Goal: Complete application form

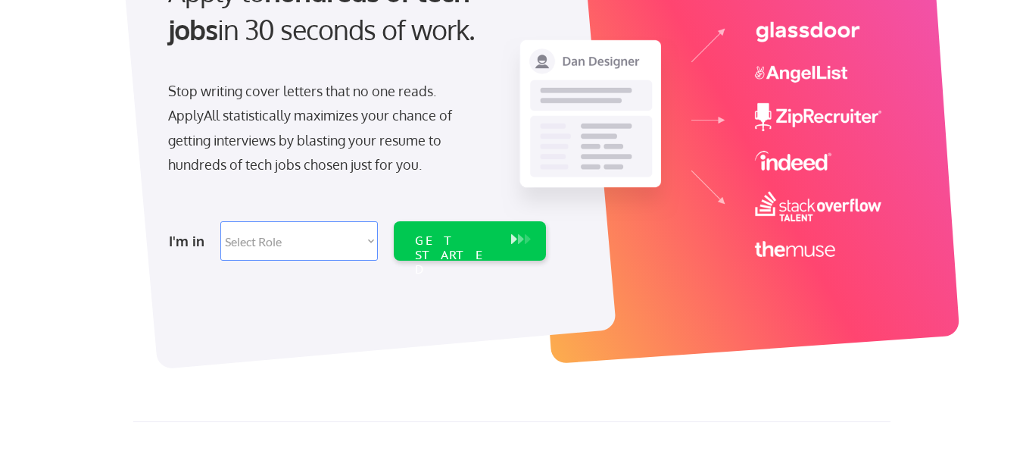
scroll to position [202, 0]
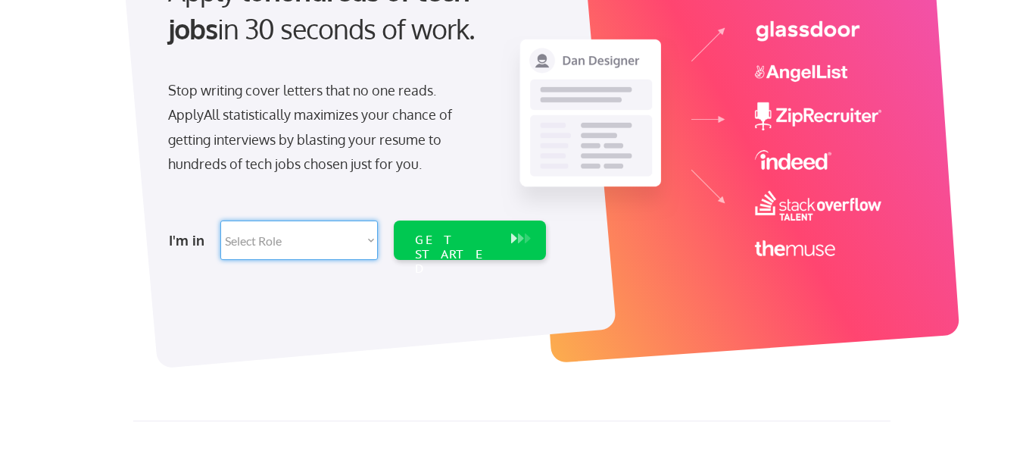
click at [368, 245] on select "Select Role Software Engineering Product Management Customer Success Sales UI/U…" at bounding box center [299, 239] width 158 height 39
select select ""it_security""
click at [220, 220] on select "Select Role Software Engineering Product Management Customer Success Sales UI/U…" at bounding box center [299, 239] width 158 height 39
select select ""it_security""
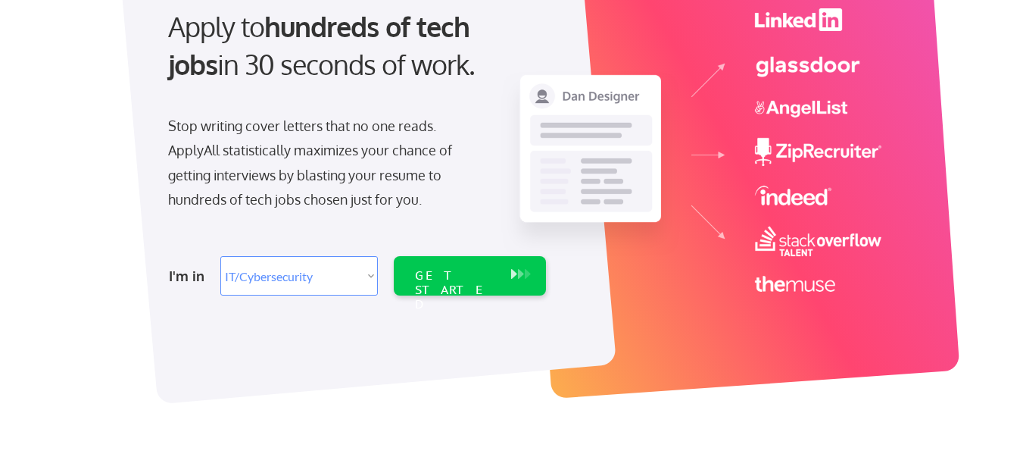
scroll to position [145, 0]
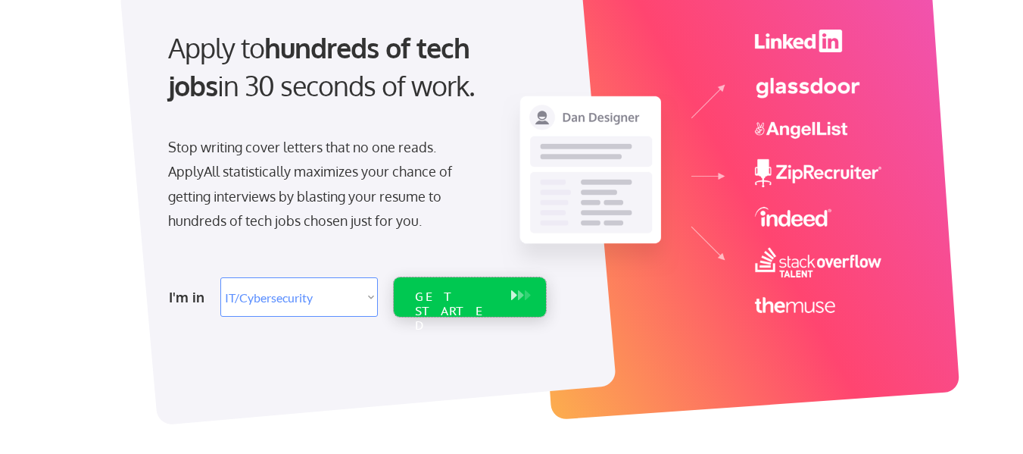
click at [442, 307] on div "GET STARTED" at bounding box center [455, 296] width 96 height 39
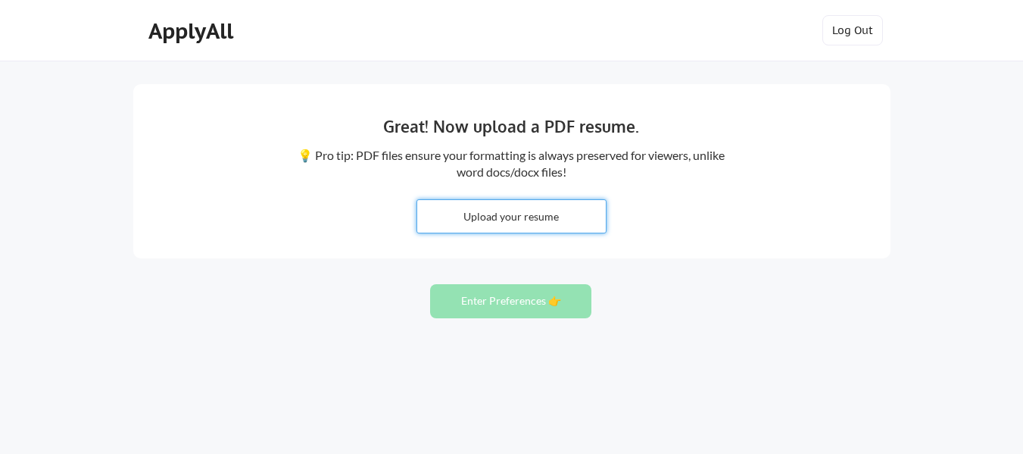
click at [478, 204] on input "file" at bounding box center [511, 216] width 189 height 33
type input "C:\fakepath\[PERSON_NAME] Cyber Security Resume- updated (3).pdf"
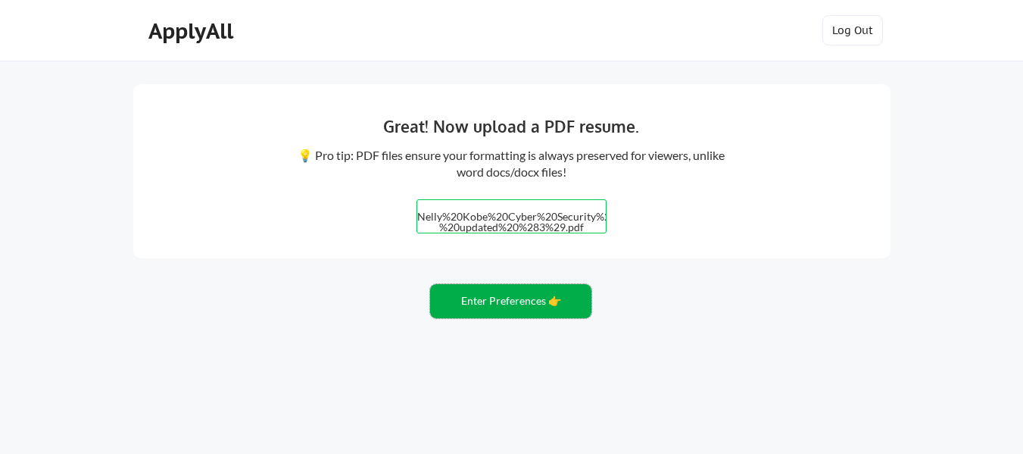
click at [536, 295] on button "Enter Preferences 👉" at bounding box center [510, 301] width 161 height 34
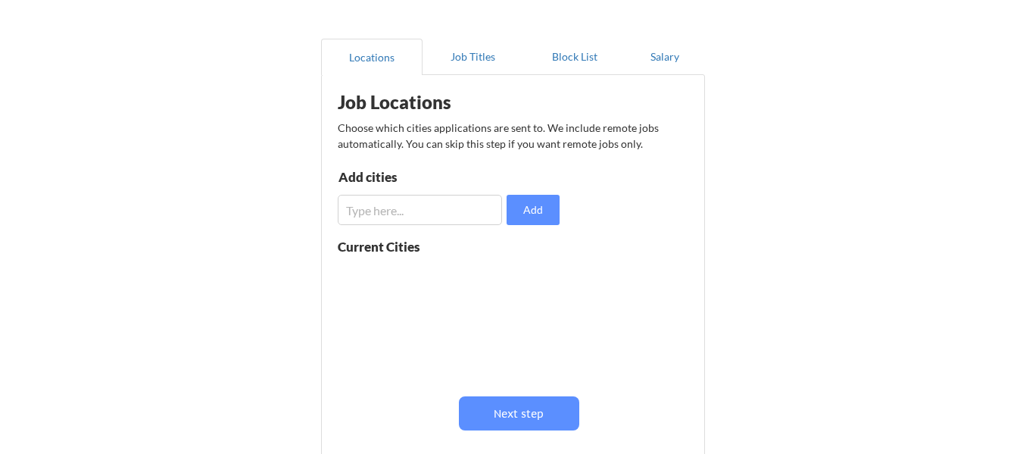
scroll to position [111, 0]
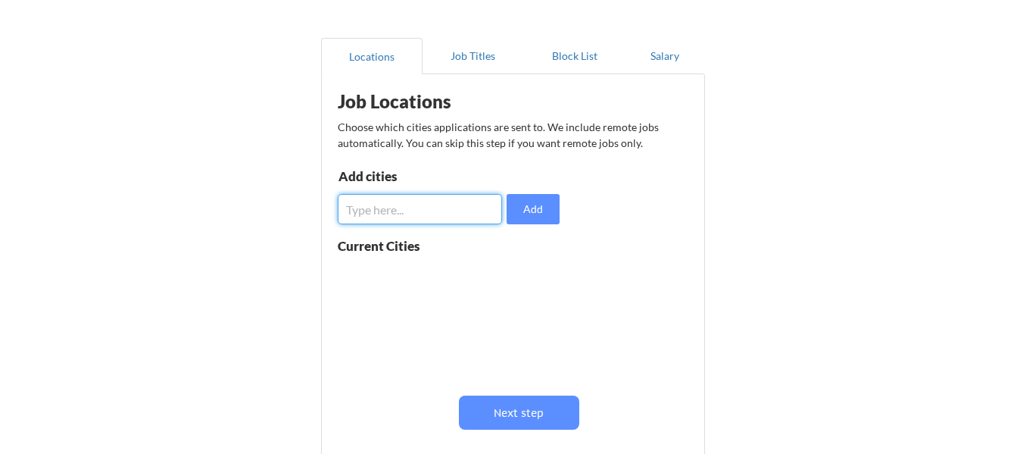
click at [441, 198] on input "input" at bounding box center [420, 209] width 164 height 30
type input "w"
type input "d"
type input "[US_STATE][GEOGRAPHIC_DATA]"
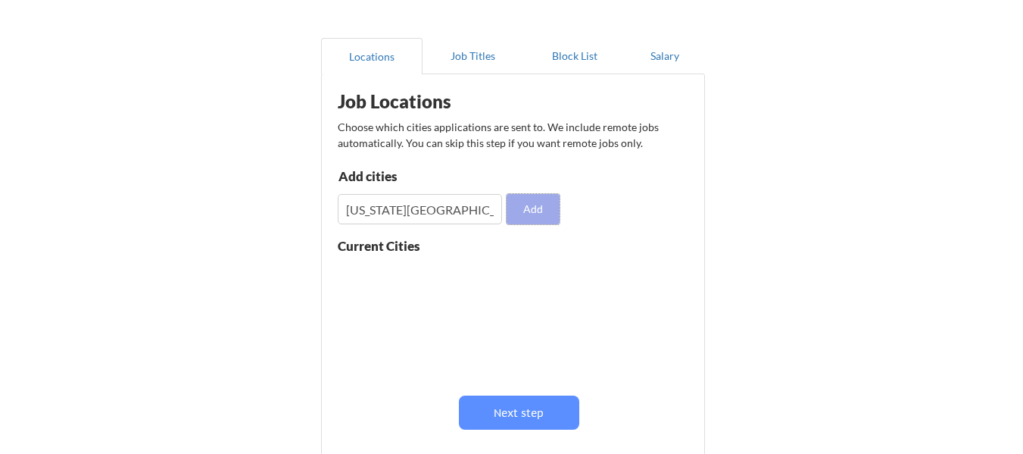
click at [507, 217] on button "Add" at bounding box center [533, 209] width 53 height 30
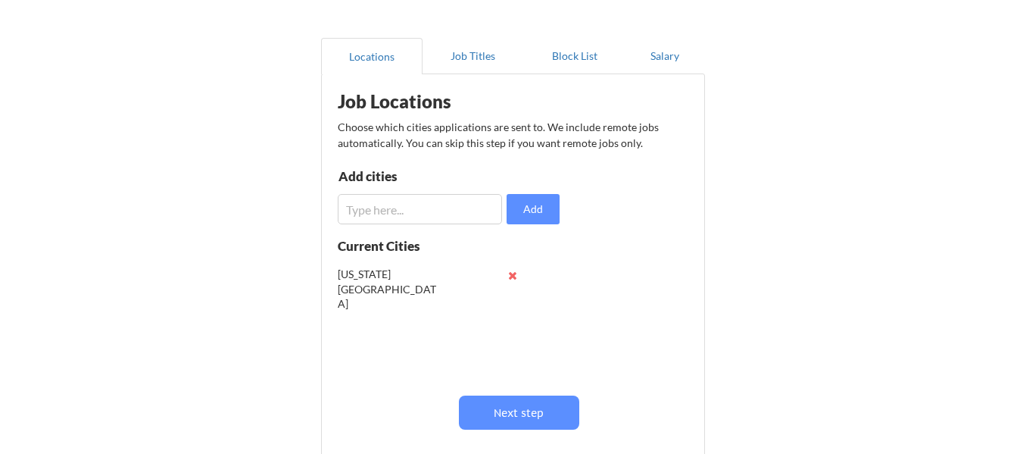
click at [396, 204] on input "input" at bounding box center [420, 209] width 164 height 30
paste input "[PERSON_NAME], [GEOGRAPHIC_DATA]"
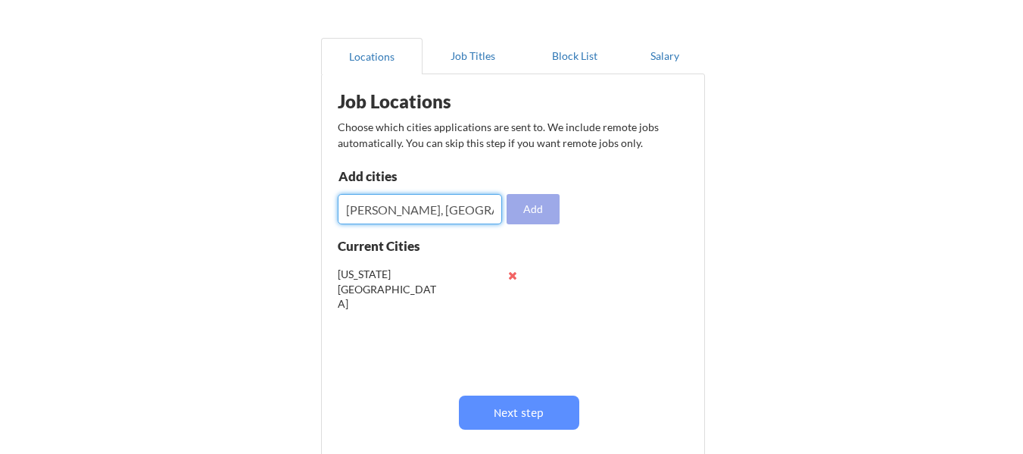
type input "[PERSON_NAME], [GEOGRAPHIC_DATA]"
click at [529, 197] on button "Add" at bounding box center [533, 209] width 53 height 30
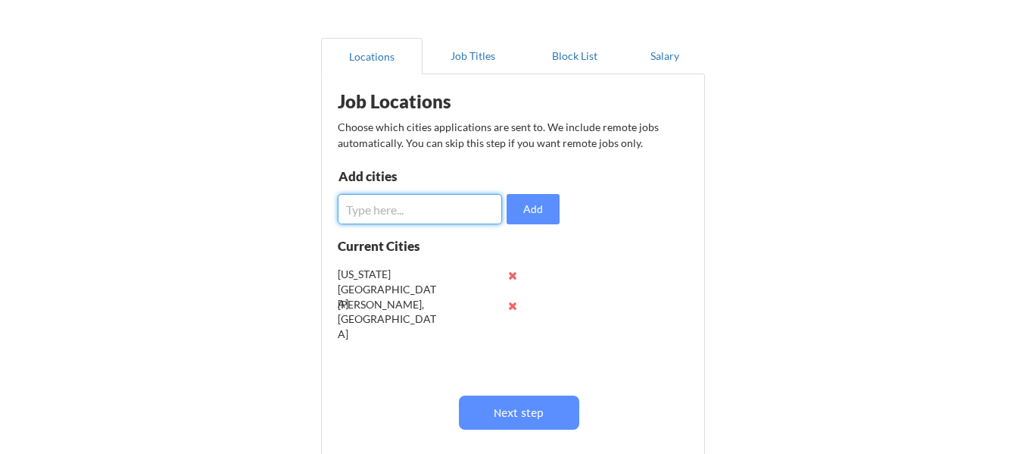
click at [430, 223] on input "input" at bounding box center [420, 209] width 164 height 30
paste input "Gaithersburg, [GEOGRAPHIC_DATA]"
type input "Gaithersburg, [GEOGRAPHIC_DATA]"
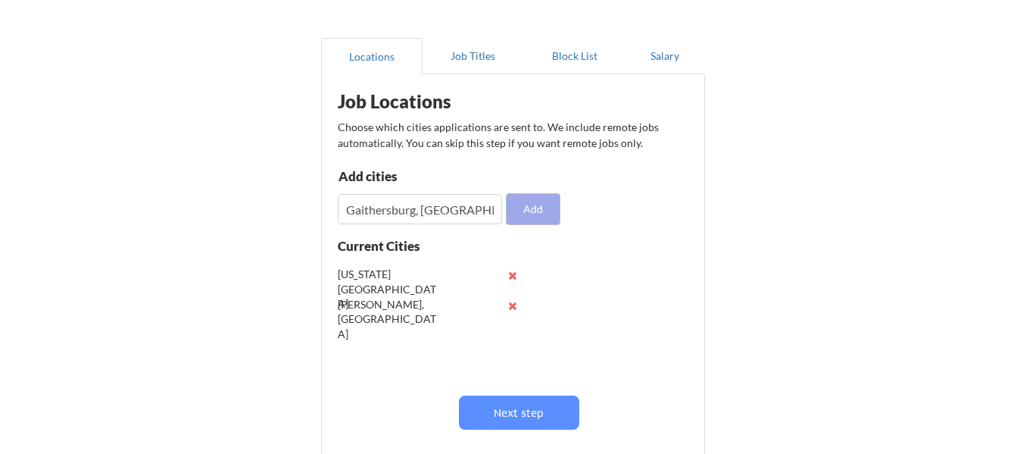
click at [536, 208] on button "Add" at bounding box center [533, 209] width 53 height 30
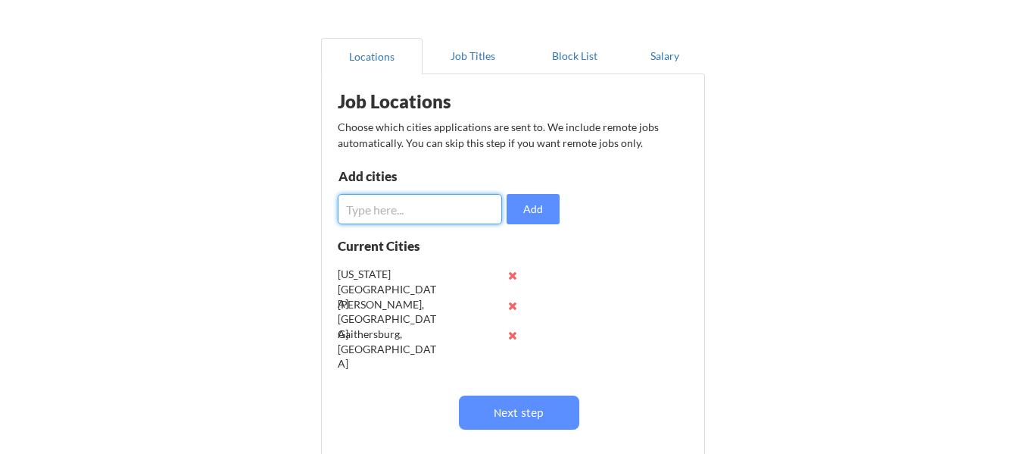
click at [458, 201] on input "input" at bounding box center [420, 209] width 164 height 30
paste input "[GEOGRAPHIC_DATA]"
type input "[GEOGRAPHIC_DATA]"
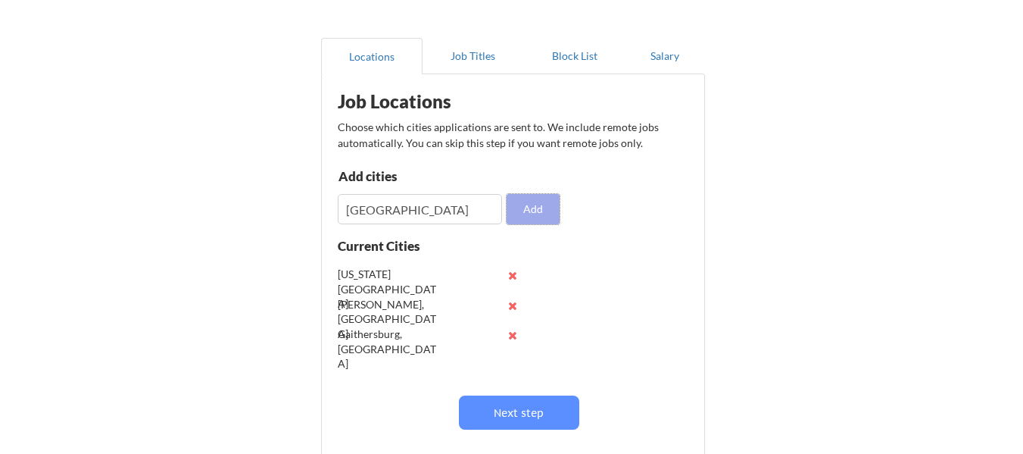
click at [523, 206] on button "Add" at bounding box center [533, 209] width 53 height 30
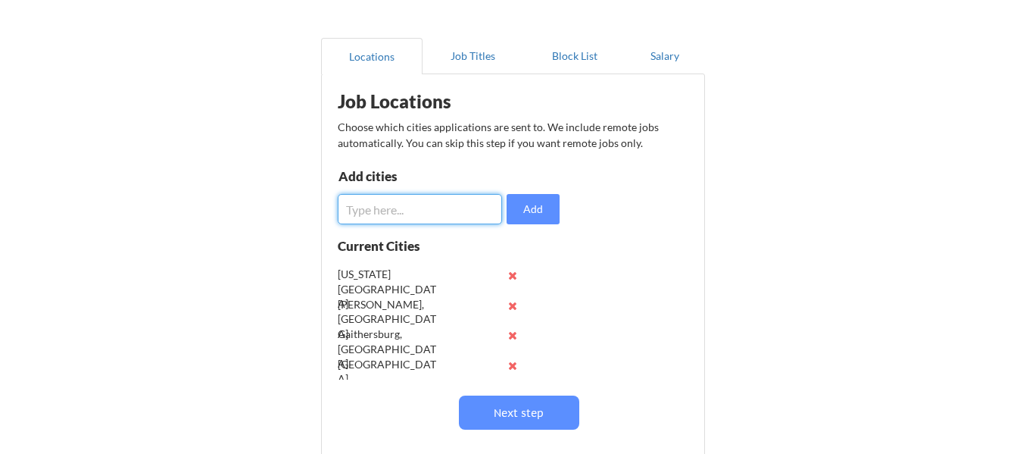
click at [416, 207] on input "input" at bounding box center [420, 209] width 164 height 30
paste input "[GEOGRAPHIC_DATA]"
type input "[GEOGRAPHIC_DATA]"
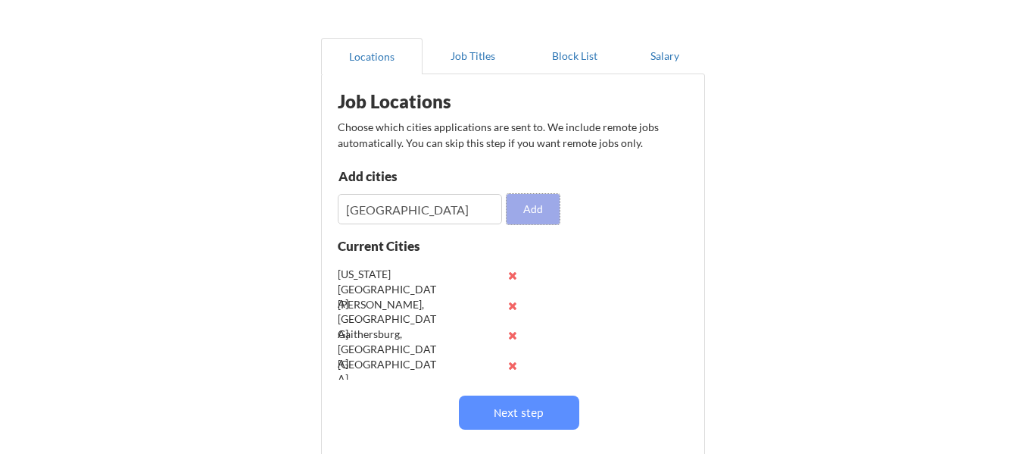
click at [540, 211] on button "Add" at bounding box center [533, 209] width 53 height 30
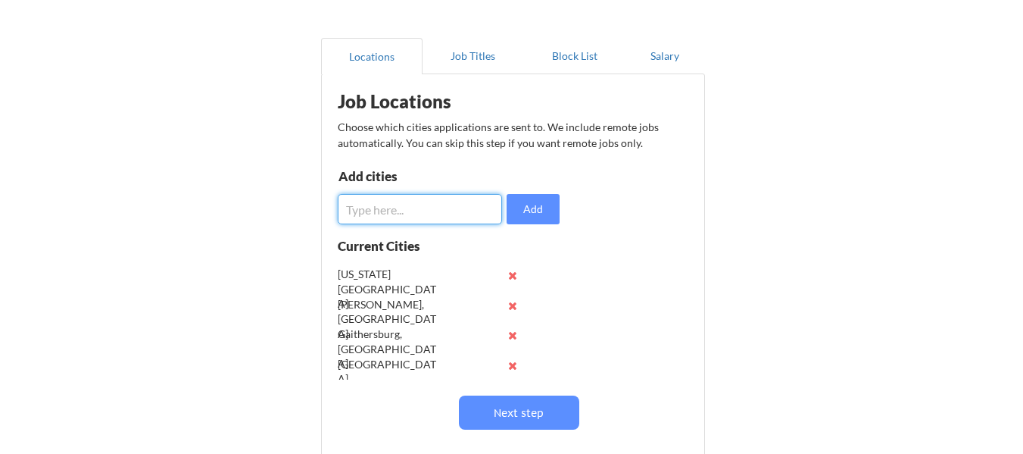
click at [411, 197] on input "input" at bounding box center [420, 209] width 164 height 30
paste input "Ashburn"
type input "Ashburn"
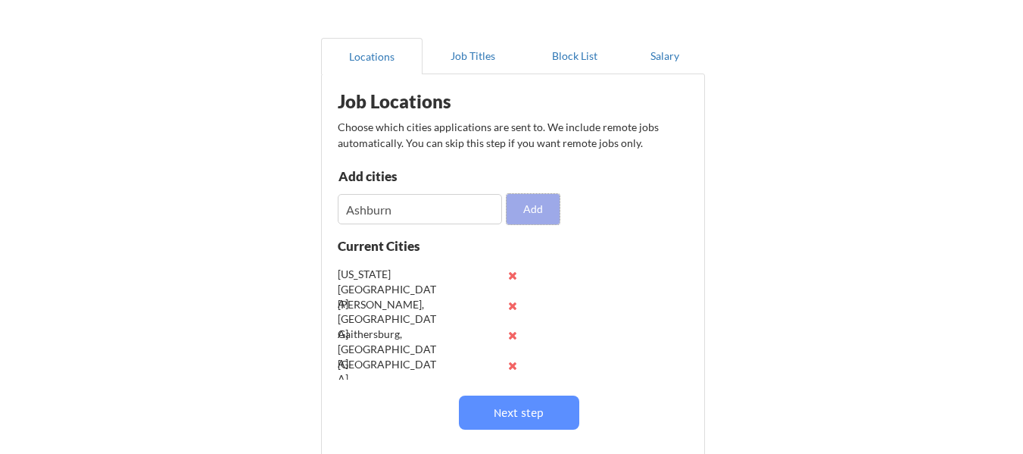
click at [522, 217] on button "Add" at bounding box center [533, 209] width 53 height 30
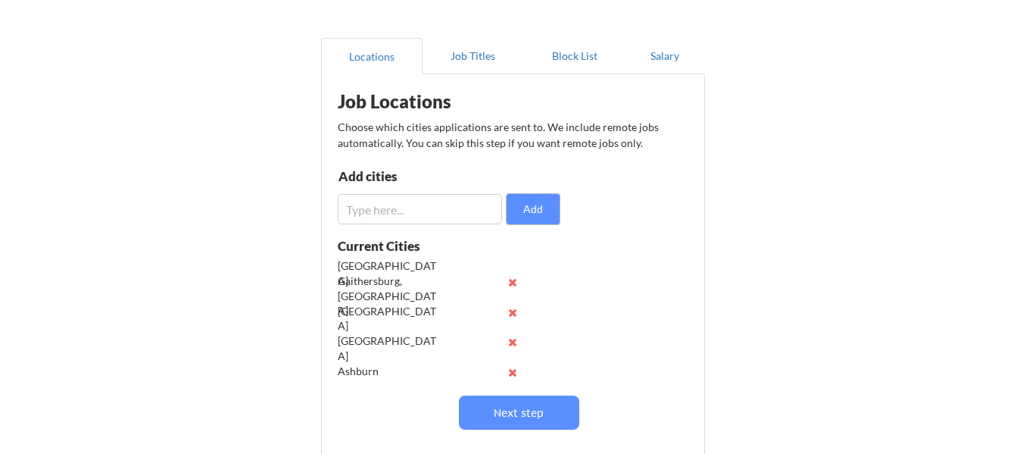
scroll to position [60, 0]
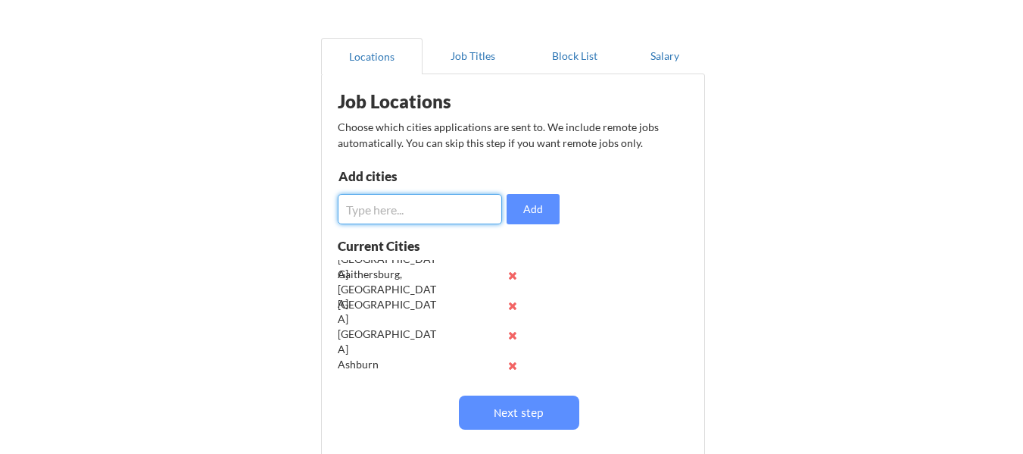
click at [428, 211] on input "input" at bounding box center [420, 209] width 164 height 30
paste input "[GEOGRAPHIC_DATA]"
type input "[GEOGRAPHIC_DATA]"
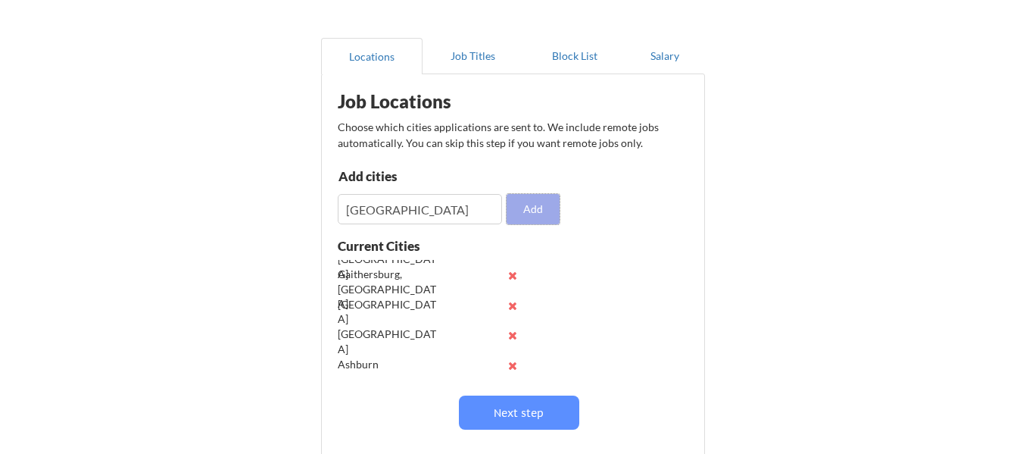
click at [559, 216] on button "Add" at bounding box center [533, 209] width 53 height 30
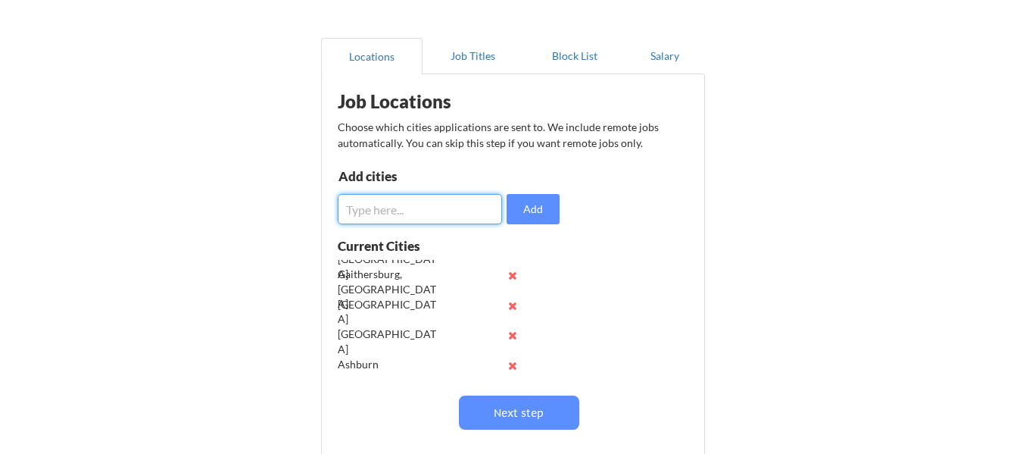
click at [388, 204] on input "input" at bounding box center [420, 209] width 164 height 30
paste input "Bethesda"
type input "Bethesda"
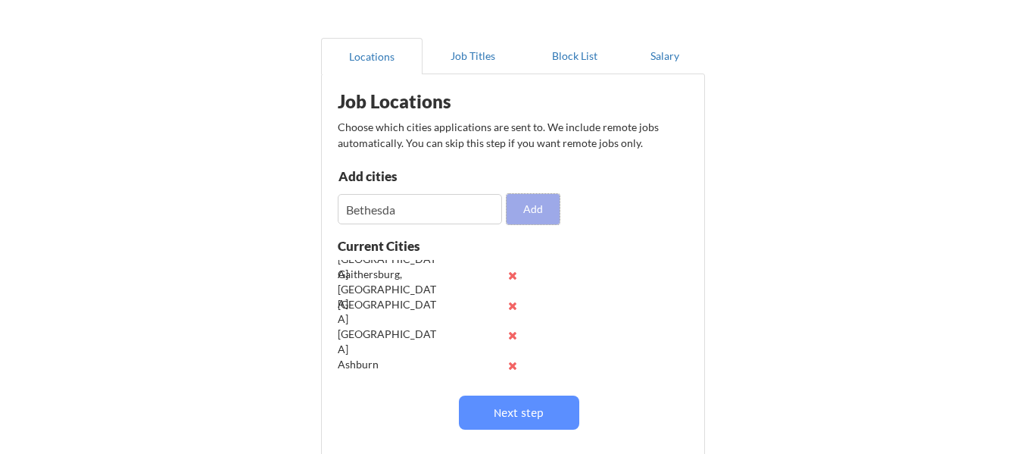
click at [534, 207] on button "Add" at bounding box center [533, 209] width 53 height 30
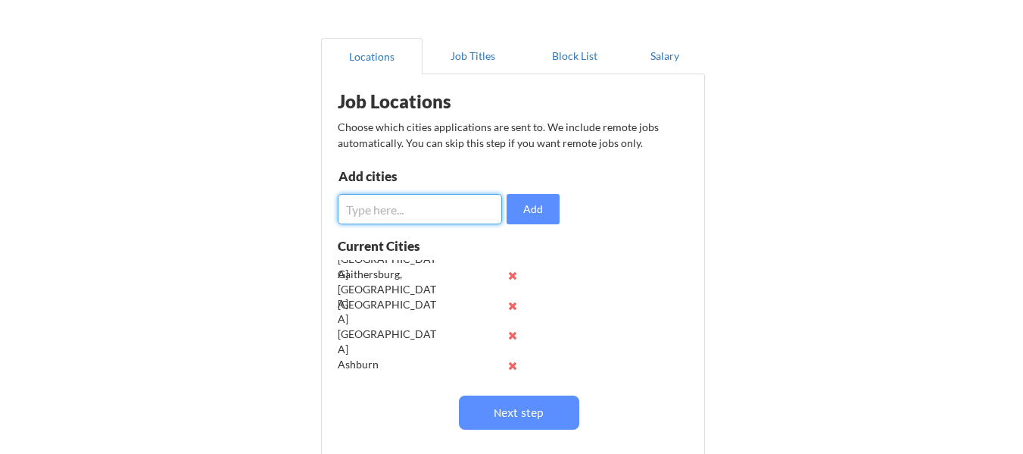
click at [488, 196] on input "input" at bounding box center [420, 209] width 164 height 30
paste input "Silver Spring"
type input "Silver Spring"
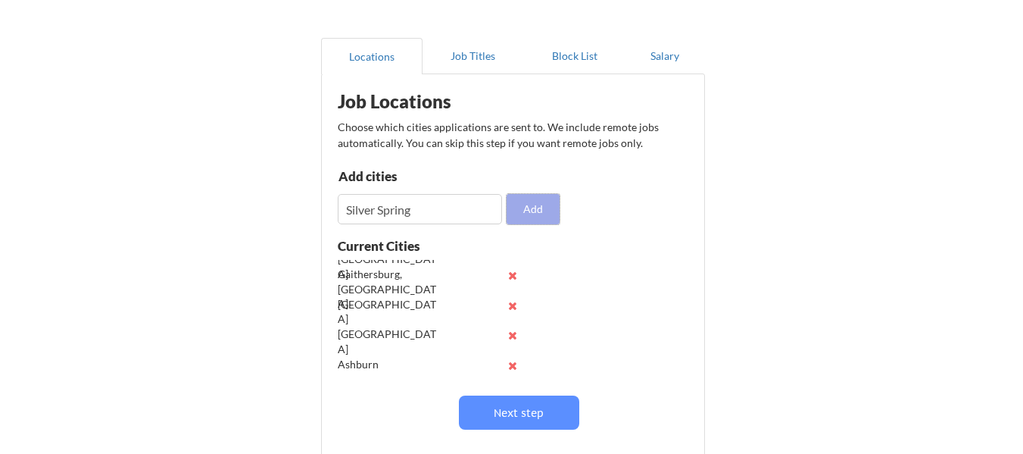
click at [525, 217] on button "Add" at bounding box center [533, 209] width 53 height 30
click at [467, 226] on div "Job Locations Choose which cities applications are sent to. We include remote j…" at bounding box center [515, 277] width 373 height 391
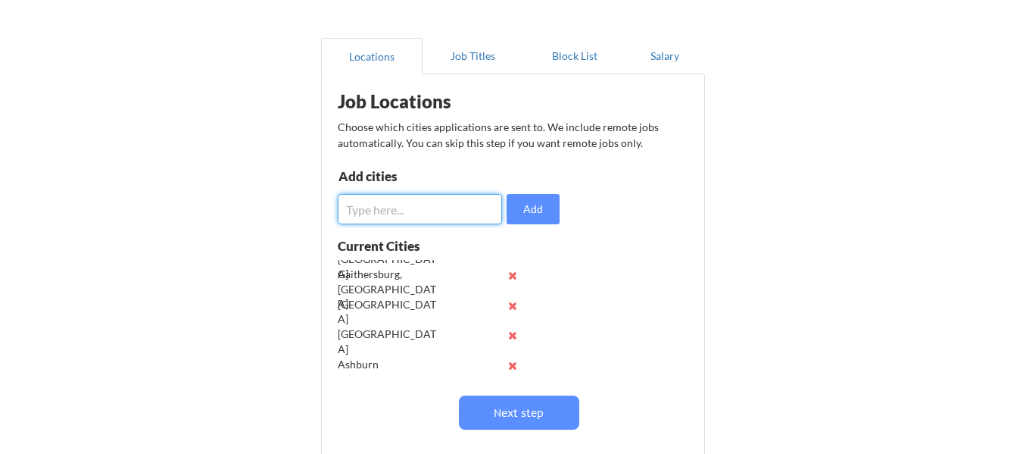
click at [463, 211] on input "input" at bounding box center [420, 209] width 164 height 30
paste input "[GEOGRAPHIC_DATA]"
type input "[GEOGRAPHIC_DATA]"
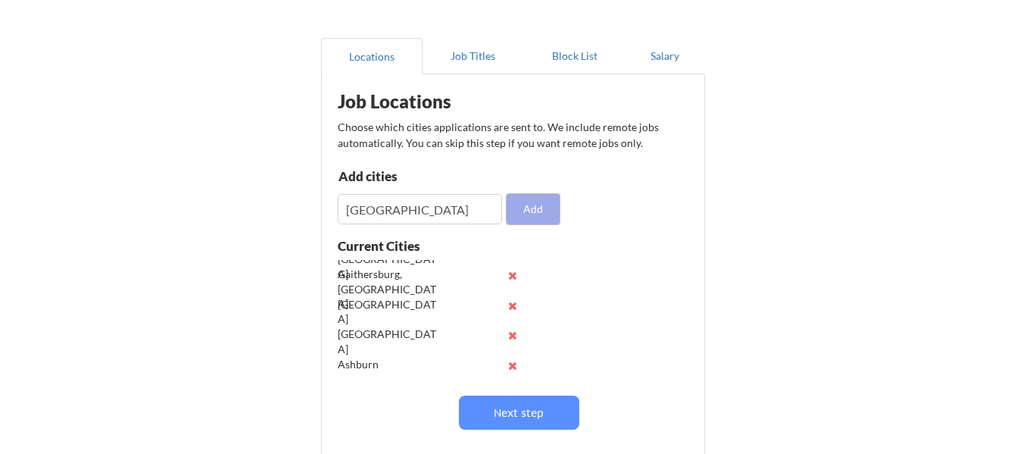
click at [529, 207] on button "Add" at bounding box center [533, 209] width 53 height 30
click at [371, 195] on input "input" at bounding box center [420, 209] width 164 height 30
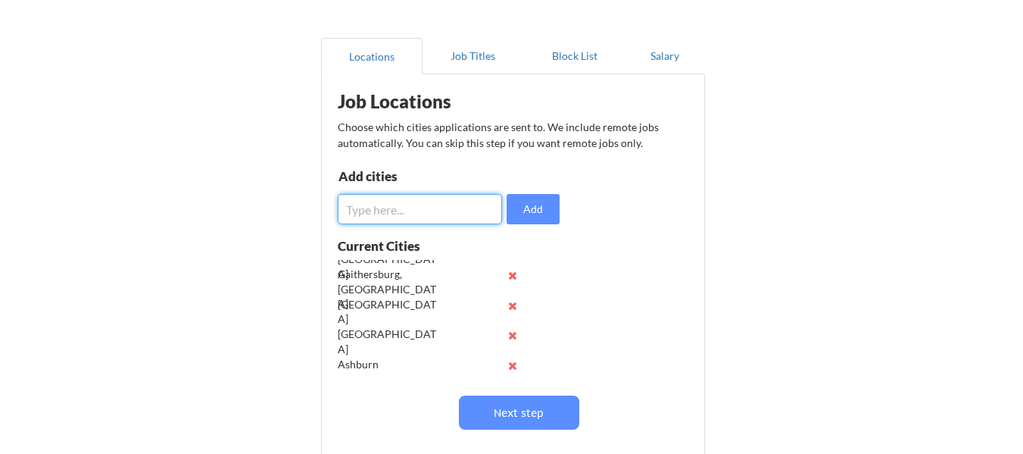
paste input "[GEOGRAPHIC_DATA]"
type input "[GEOGRAPHIC_DATA]"
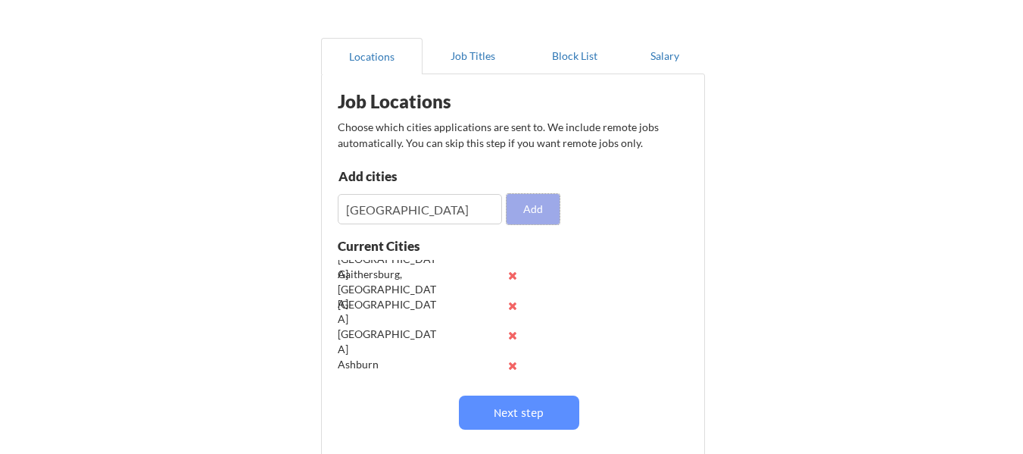
click at [543, 199] on button "Add" at bounding box center [533, 209] width 53 height 30
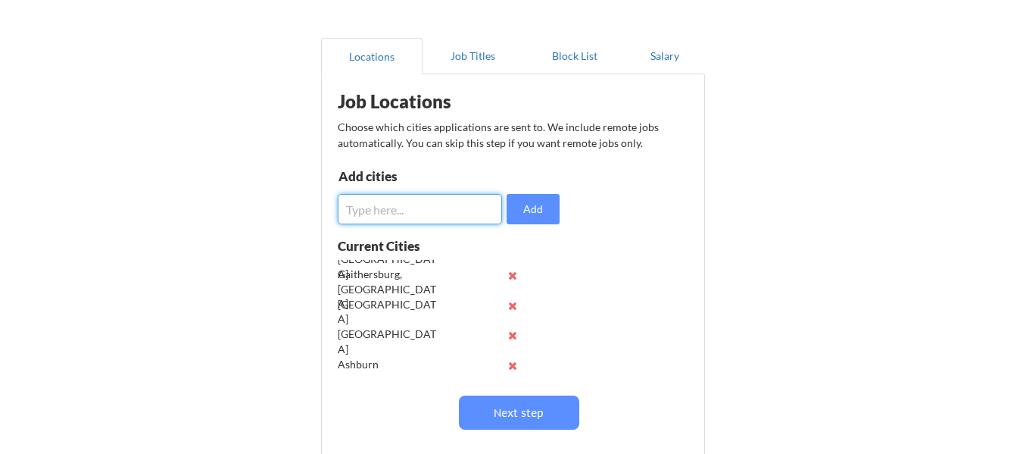
click at [401, 217] on input "input" at bounding box center [420, 209] width 164 height 30
paste input "Columbia"
type input "Columbia"
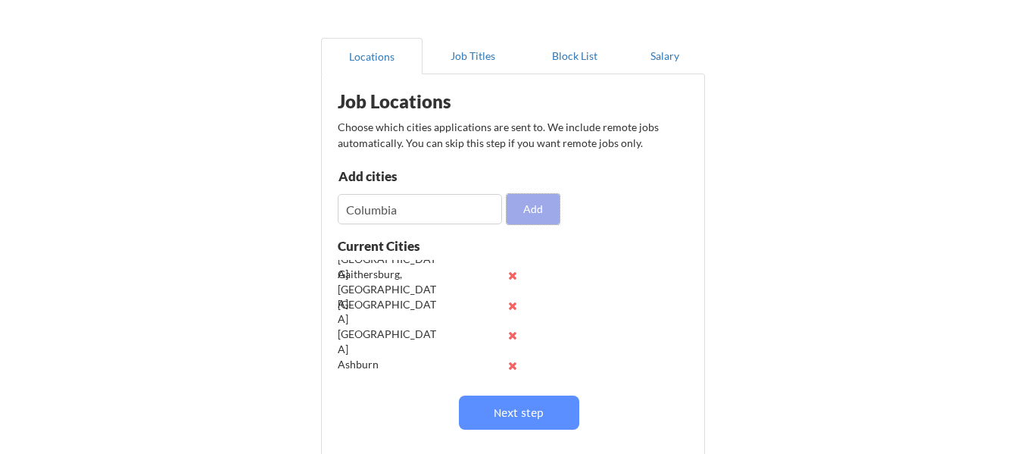
click at [514, 222] on button "Add" at bounding box center [533, 209] width 53 height 30
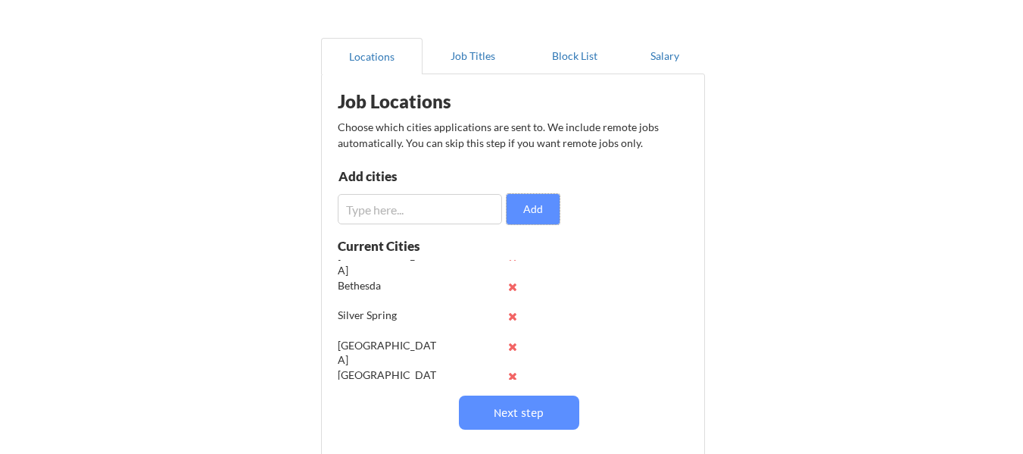
scroll to position [239, 0]
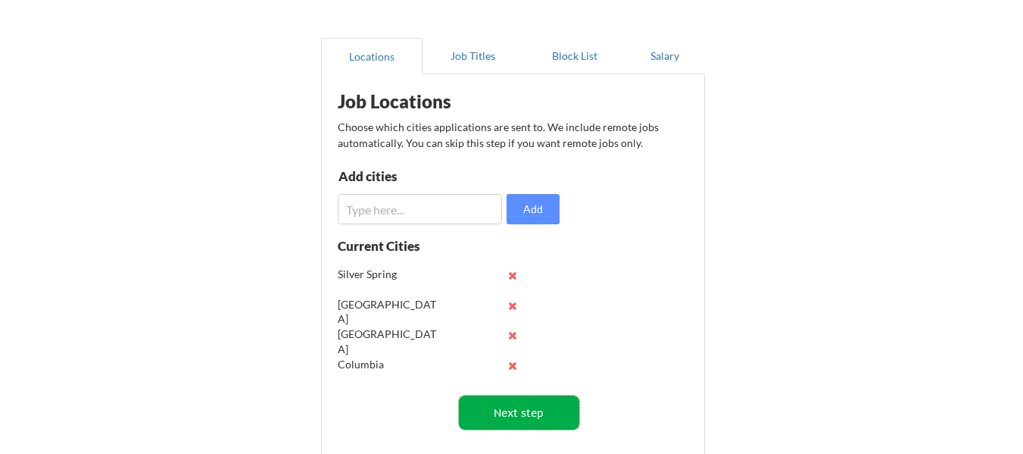
click at [528, 405] on button "Next step" at bounding box center [519, 412] width 120 height 34
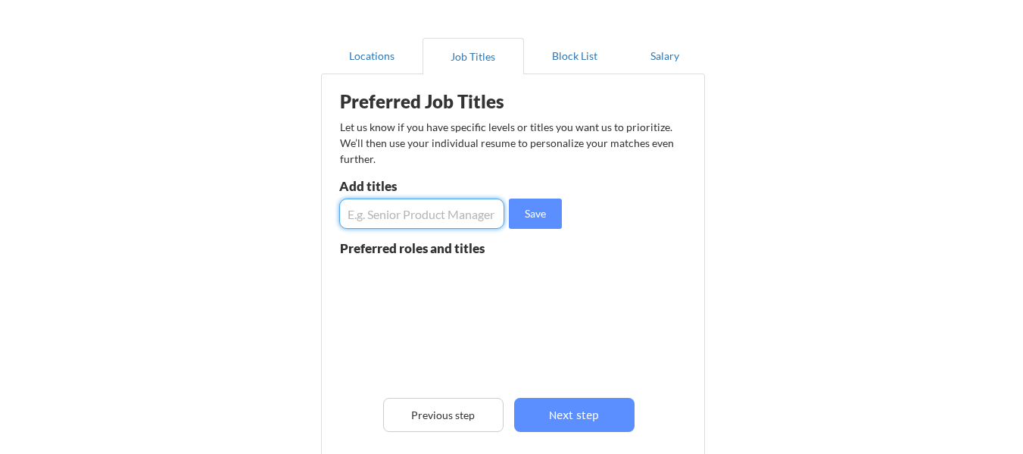
click at [475, 226] on input "input" at bounding box center [421, 213] width 165 height 30
paste input "IT Audit"
type input "IT Auditor"
click at [459, 215] on input "input" at bounding box center [421, 213] width 165 height 30
paste input "Information Systems Auditor"
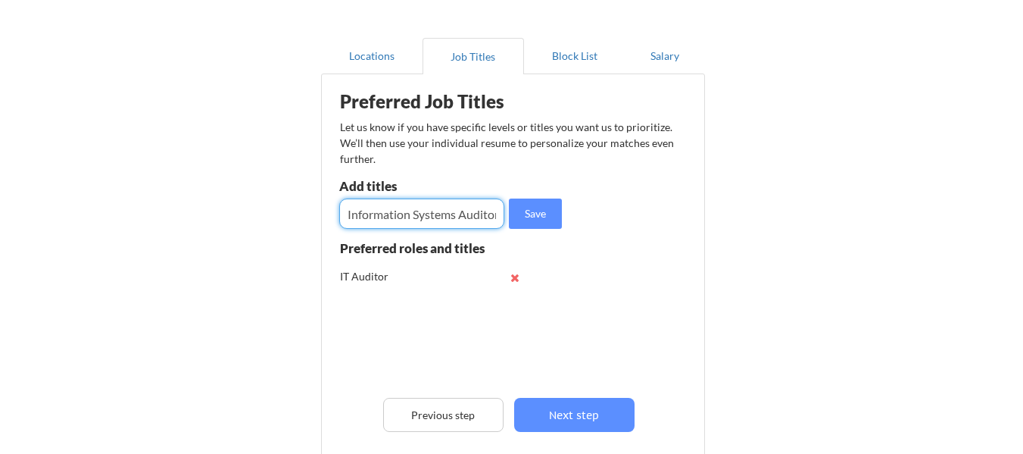
scroll to position [0, 5]
type input "Information Systems Auditor"
click at [540, 203] on button "Save" at bounding box center [535, 213] width 53 height 30
click at [441, 204] on input "input" at bounding box center [421, 213] width 165 height 30
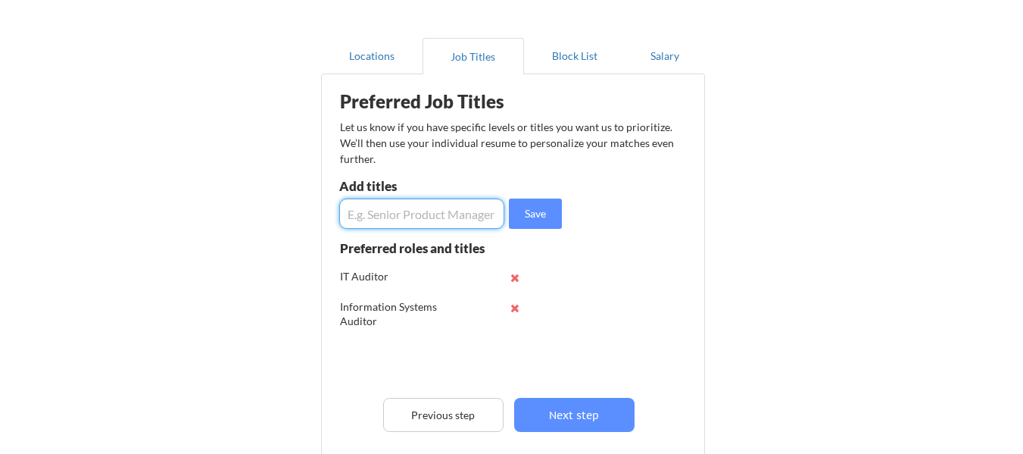
paste input "Cybersecurity Auditor"
type input "Cybersecurity Auditor"
click at [518, 213] on button "Save" at bounding box center [535, 213] width 53 height 30
click at [405, 204] on input "input" at bounding box center [421, 213] width 165 height 30
paste input "IT Risk Analyst"
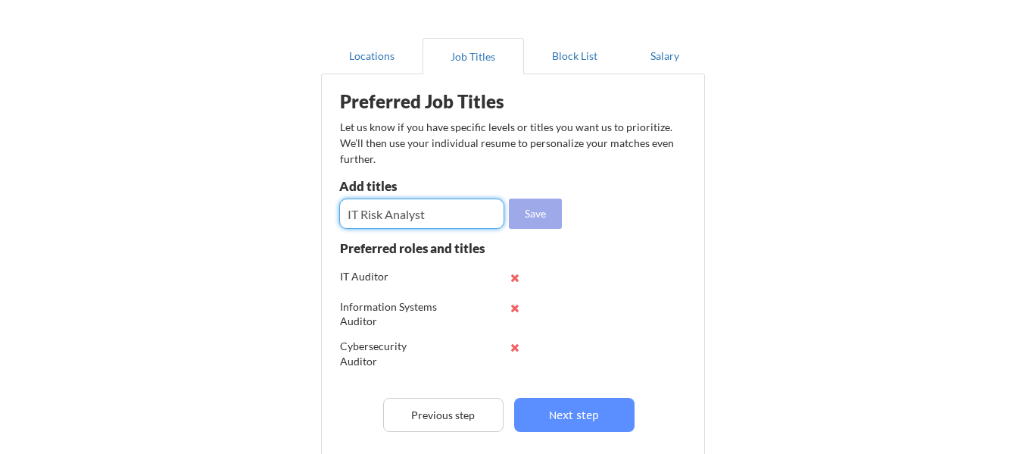
type input "IT Risk Analyst"
click at [525, 199] on button "Save" at bounding box center [535, 213] width 53 height 30
click at [423, 203] on input "input" at bounding box center [421, 213] width 165 height 30
paste input "Third-Party Risk Management Specialist"
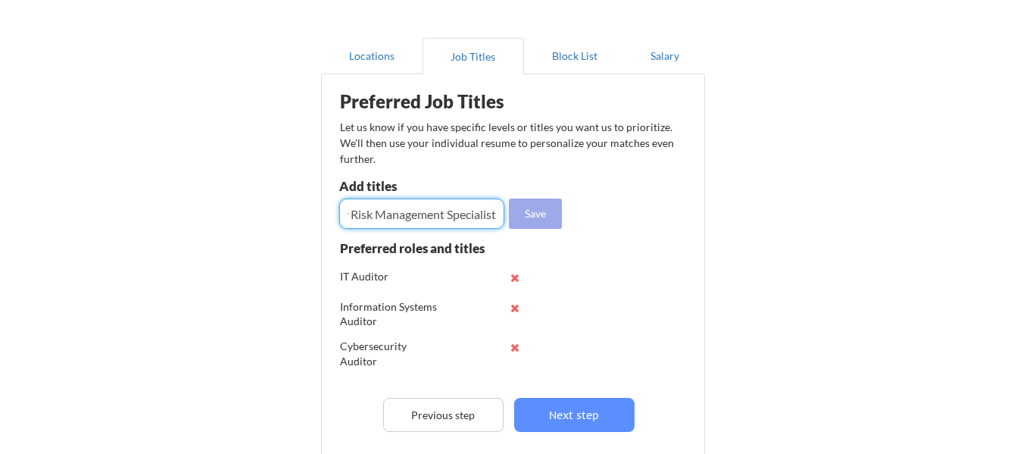
type input "Third-Party Risk Management Specialist"
click at [542, 210] on button "Save" at bounding box center [535, 213] width 53 height 30
click at [443, 214] on input "input" at bounding box center [421, 213] width 165 height 30
paste input "Vendor Risk Analyst"
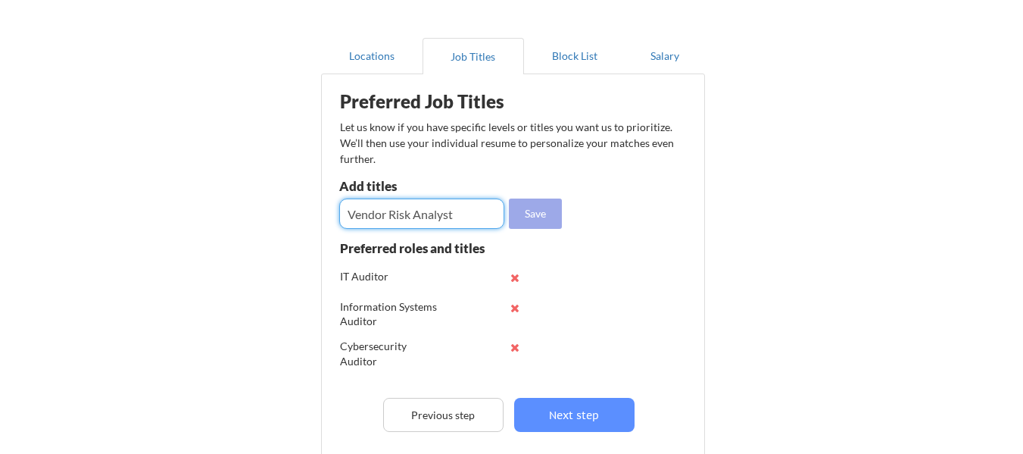
type input "Vendor Risk Analyst"
click at [510, 203] on button "Save" at bounding box center [535, 213] width 53 height 30
click at [458, 223] on input "input" at bounding box center [421, 213] width 165 height 30
paste input "Information Security Manager (Compliance & Risk)"
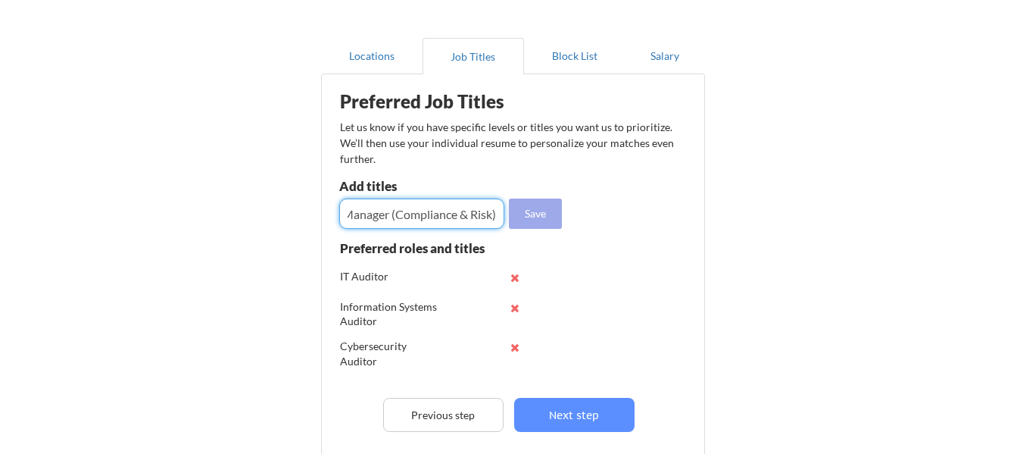
type input "Information Security Manager (Compliance & Risk)"
click at [559, 206] on button "Save" at bounding box center [535, 213] width 53 height 30
click at [432, 214] on input "input" at bounding box center [421, 213] width 165 height 30
paste input "Cybersecurity Consultant (GRC focus)"
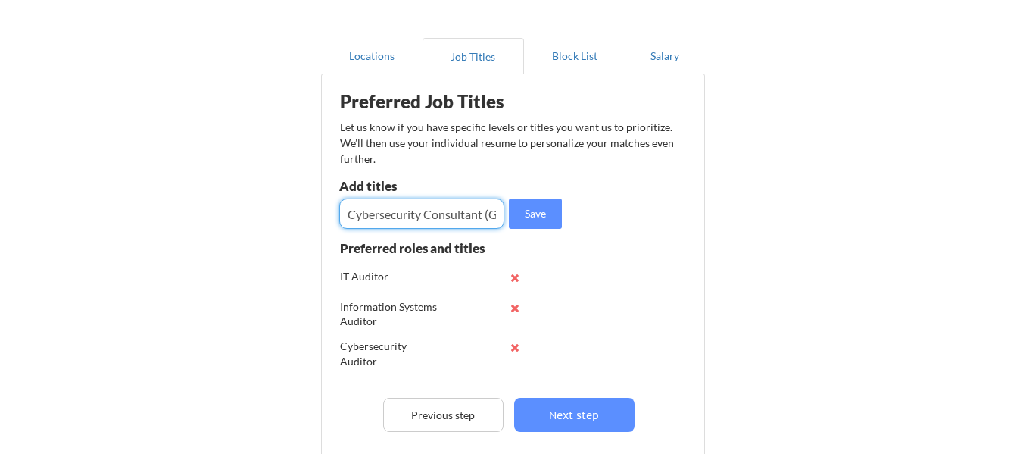
scroll to position [0, 53]
type input "Cybersecurity Consultant (GRC focus)"
click at [534, 210] on button "Save" at bounding box center [535, 213] width 53 height 30
click at [454, 206] on input "input" at bounding box center [421, 213] width 165 height 30
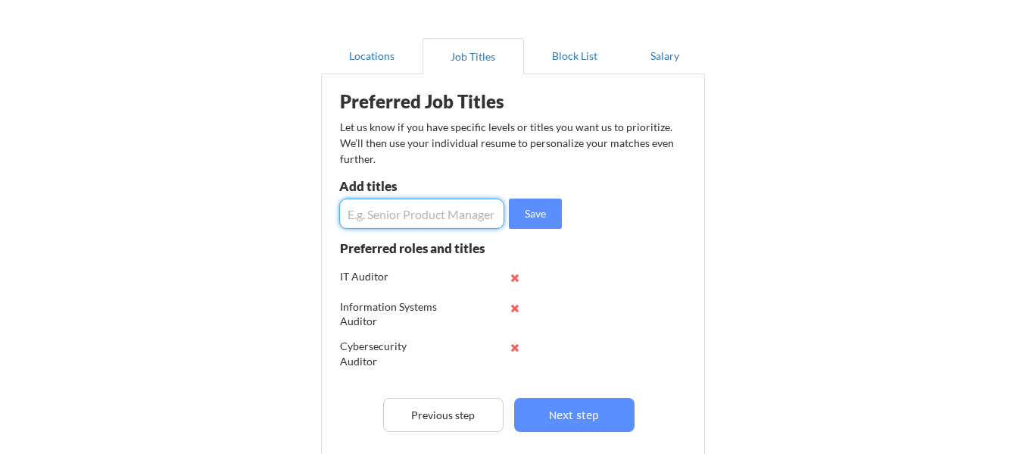
paste input "Supplier Security Risk Analyst ISSO (Information System Security Officer) Cyber…"
type input "Supplier Security Risk Analyst ISSO (Information System Security Officer) Cyber…"
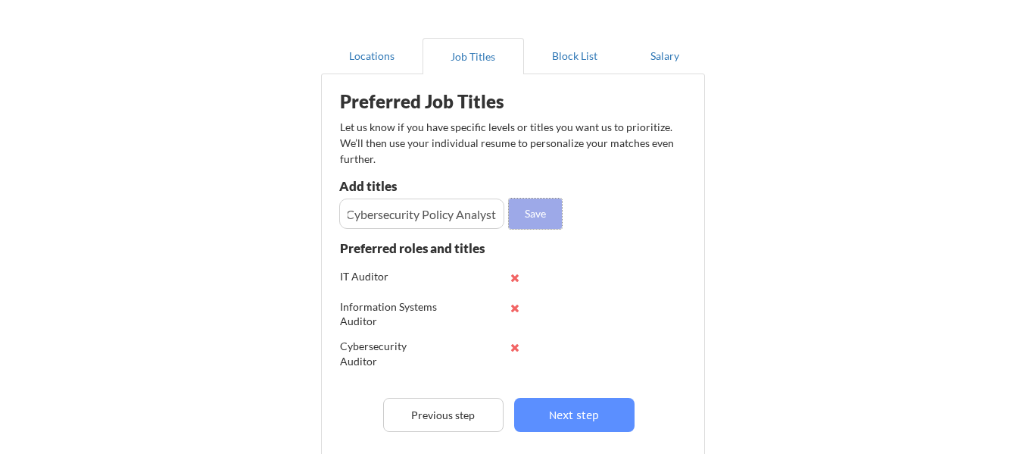
scroll to position [0, 0]
click at [547, 206] on button "Save" at bounding box center [535, 213] width 53 height 30
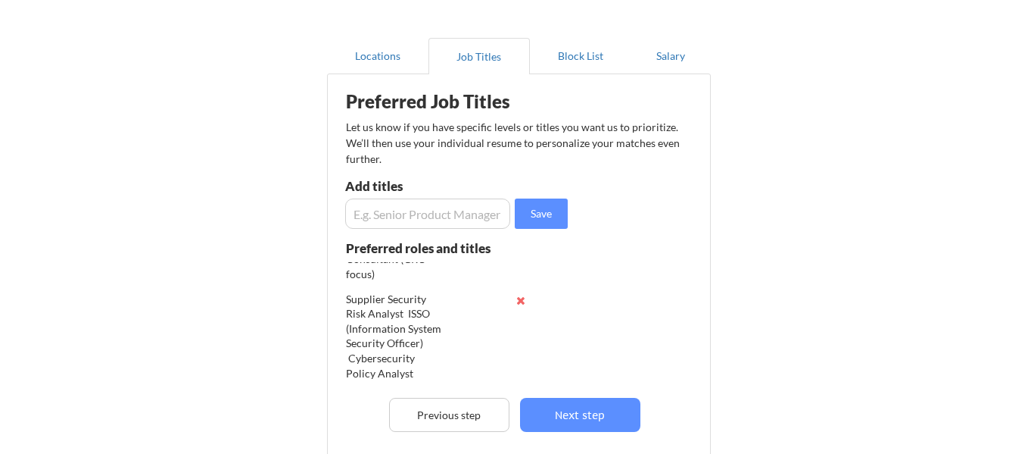
scroll to position [343, 0]
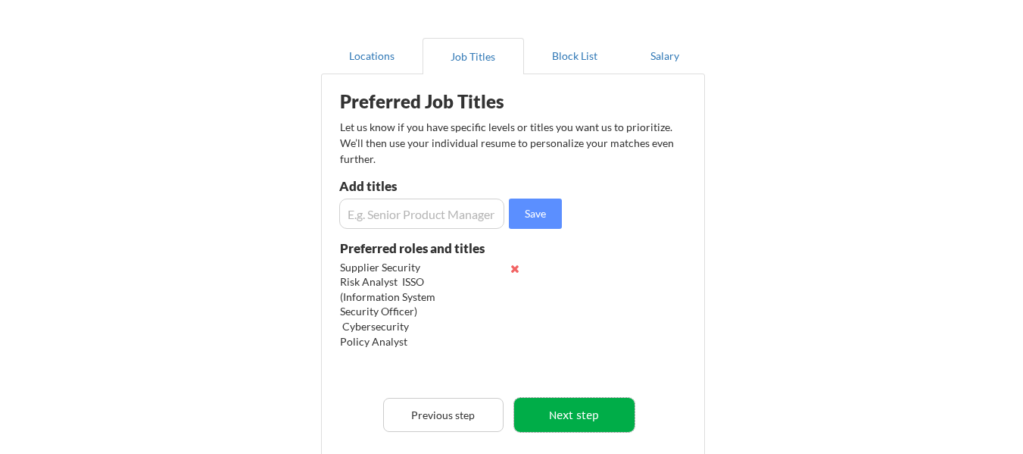
click at [551, 423] on button "Next step" at bounding box center [574, 415] width 120 height 34
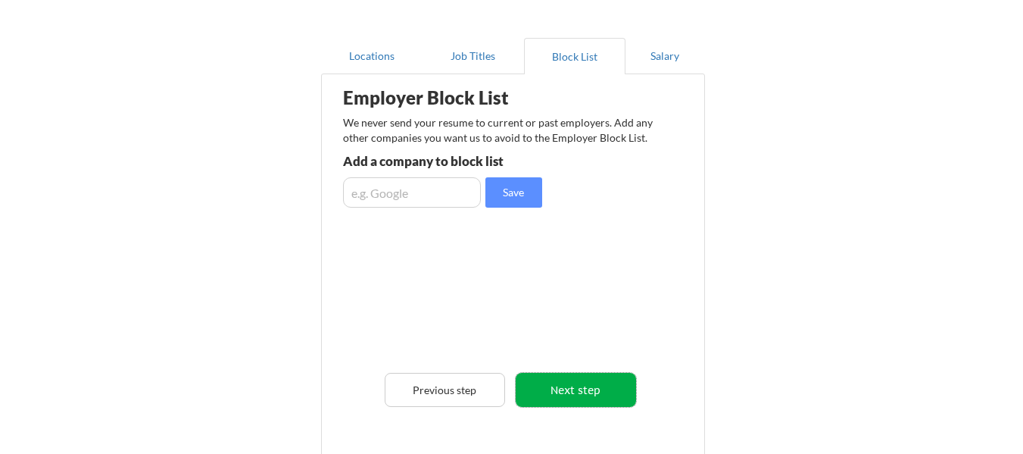
click at [560, 391] on button "Next step" at bounding box center [576, 390] width 120 height 34
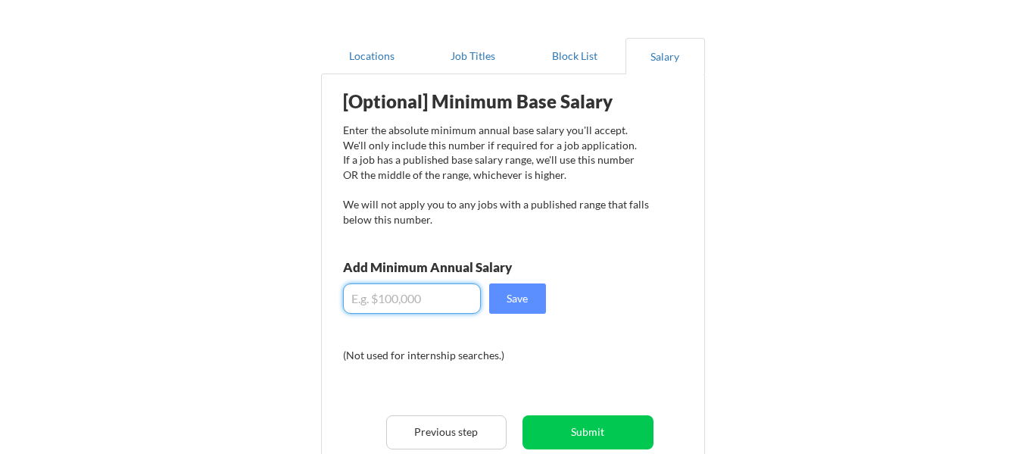
click at [402, 299] on input "input" at bounding box center [412, 298] width 138 height 30
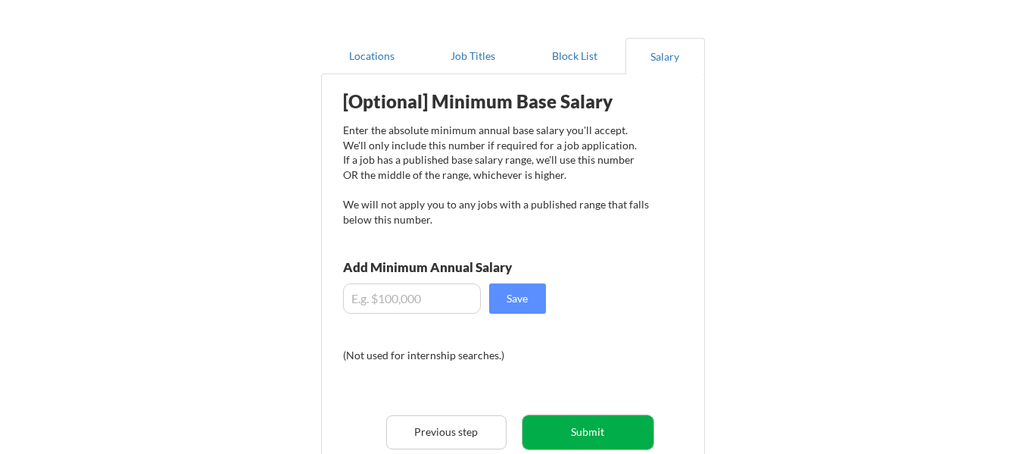
click at [585, 422] on button "Submit" at bounding box center [587, 432] width 131 height 34
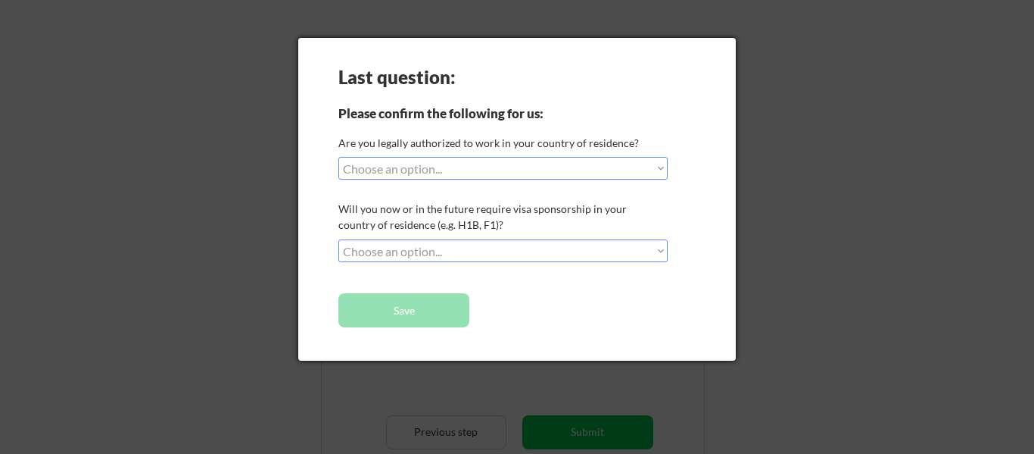
click at [579, 154] on div "Last question: Please confirm the following for us: Are you legally authorized …" at bounding box center [517, 199] width 438 height 323
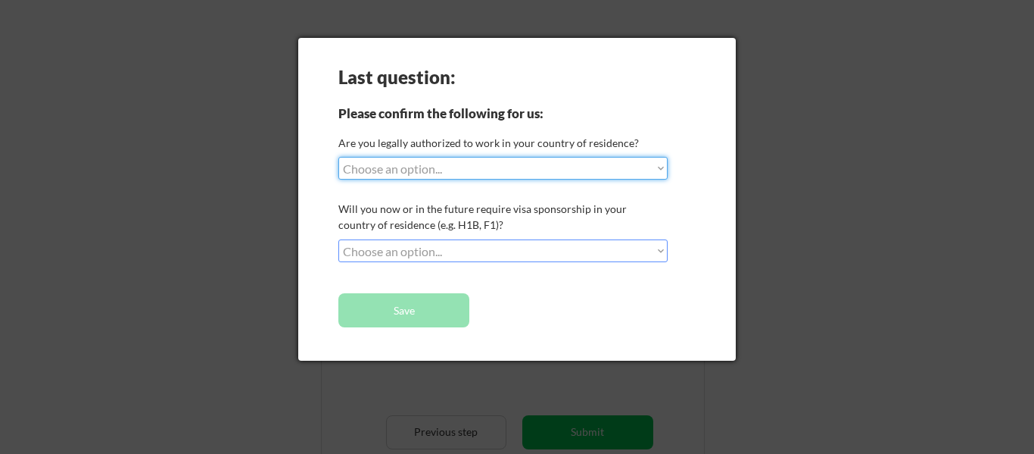
click at [577, 164] on select "Choose an option... Yes, I am a [DEMOGRAPHIC_DATA] Citizen Yes, I am a [DEMOGRA…" at bounding box center [502, 168] width 329 height 23
select select ""yes__i_am_a_[DEMOGRAPHIC_DATA]""
click at [338, 157] on select "Choose an option... Yes, I am a [DEMOGRAPHIC_DATA] Citizen Yes, I am a [DEMOGRA…" at bounding box center [502, 168] width 329 height 23
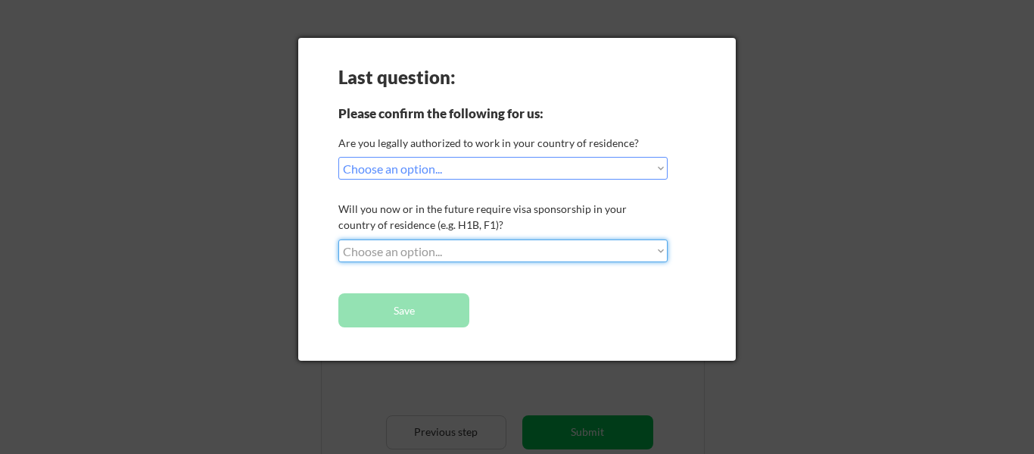
click at [506, 254] on select "Choose an option... No, I will not need sponsorship Yes, I will need sponsorship" at bounding box center [502, 250] width 329 height 23
select select ""no__i_will_not_need_sponsorship""
click at [338, 239] on select "Choose an option... No, I will not need sponsorship Yes, I will need sponsorship" at bounding box center [502, 250] width 329 height 23
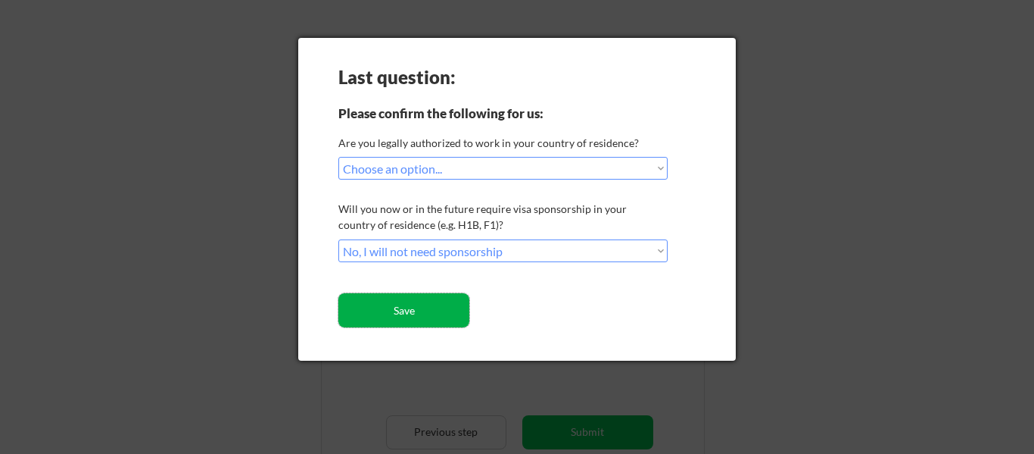
click at [429, 324] on button "Save" at bounding box center [403, 310] width 131 height 34
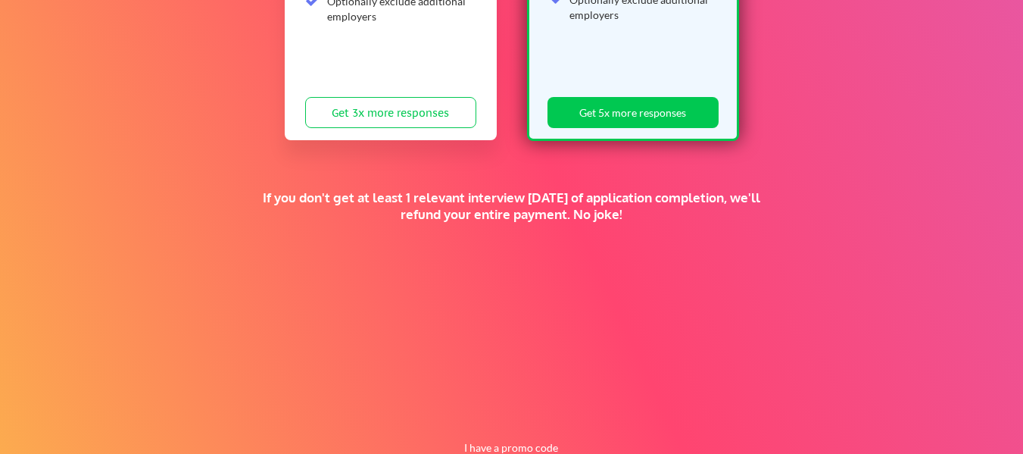
scroll to position [435, 0]
